Goal: Task Accomplishment & Management: Manage account settings

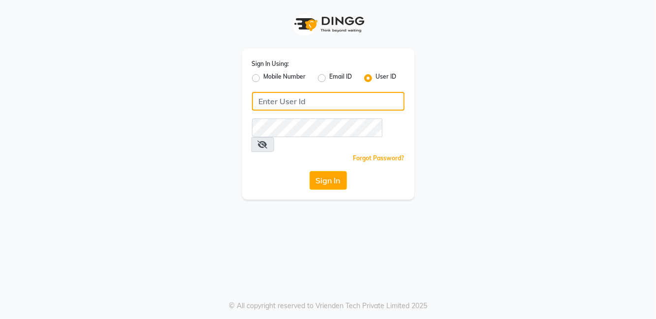
click at [283, 101] on input "Username" at bounding box center [328, 101] width 153 height 19
type input "[PERSON_NAME]"
click at [310, 171] on button "Sign In" at bounding box center [328, 180] width 37 height 19
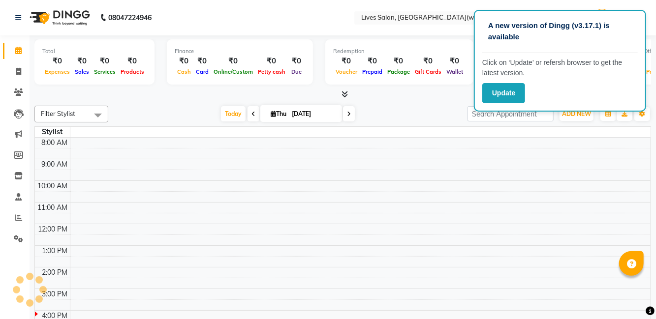
select select "en"
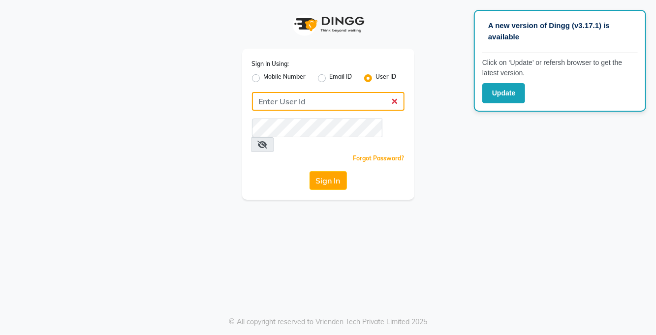
click at [354, 97] on input "Username" at bounding box center [328, 101] width 153 height 19
type input "[PERSON_NAME]"
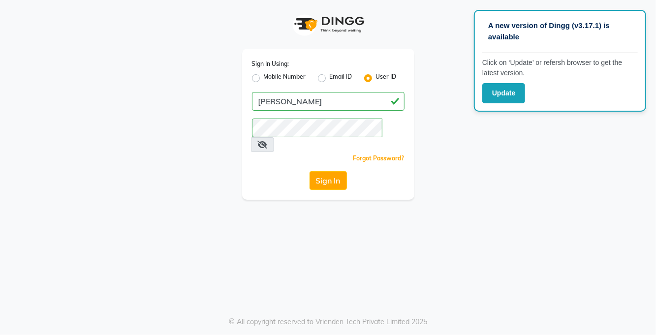
click at [339, 174] on button "Sign In" at bounding box center [328, 180] width 37 height 19
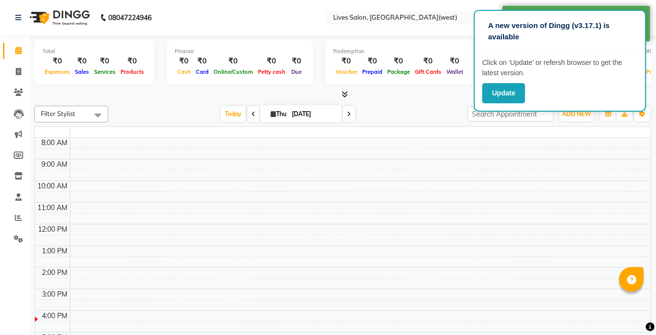
select select "en"
